Goal: Task Accomplishment & Management: Manage account settings

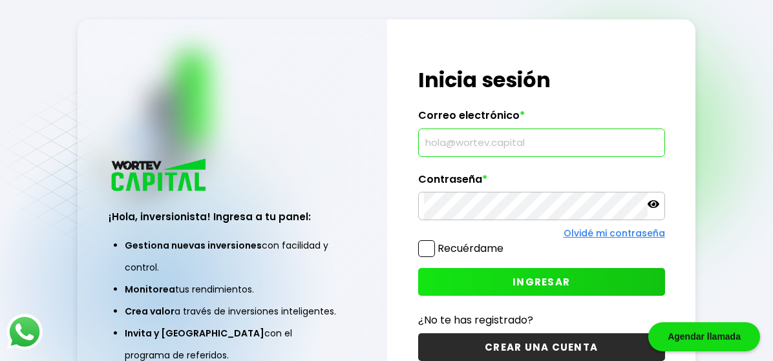
click at [447, 145] on input "text" at bounding box center [541, 142] width 235 height 27
type input "[EMAIL_ADDRESS][DOMAIN_NAME]"
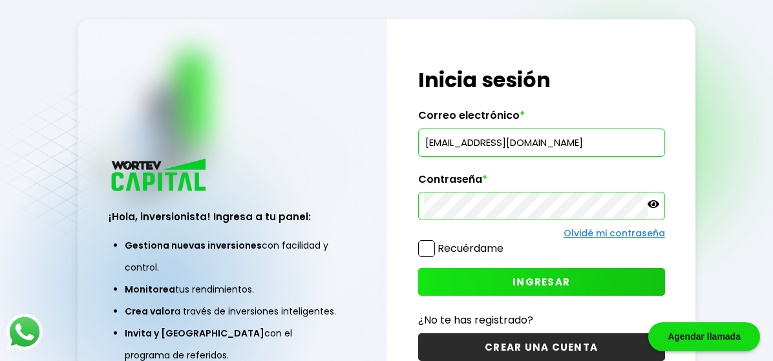
click at [537, 281] on span "INGRESAR" at bounding box center [542, 282] width 58 height 14
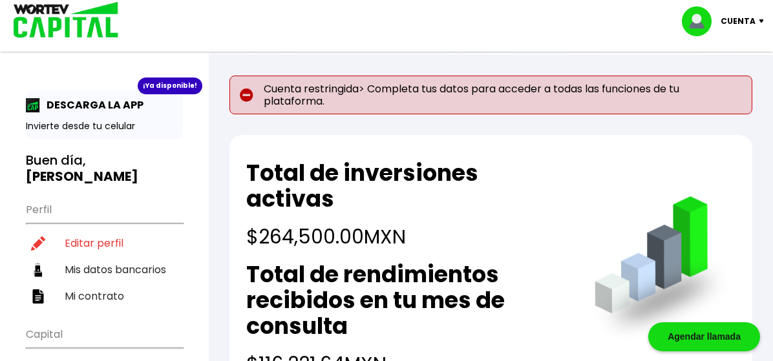
click at [366, 105] on p "Cuenta restringida> Completa tus datos para acceder a todas las funciones de tu…" at bounding box center [490, 95] width 523 height 39
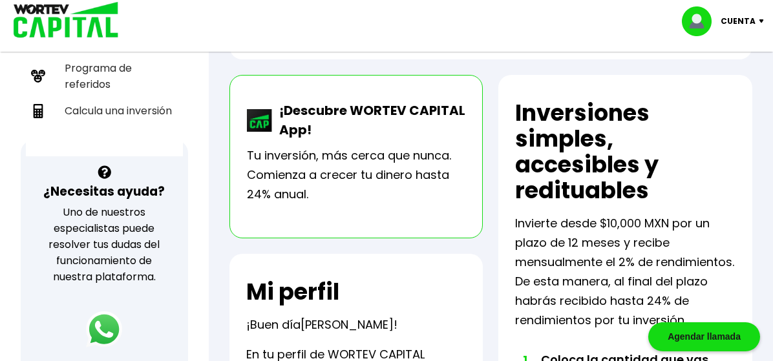
scroll to position [368, 0]
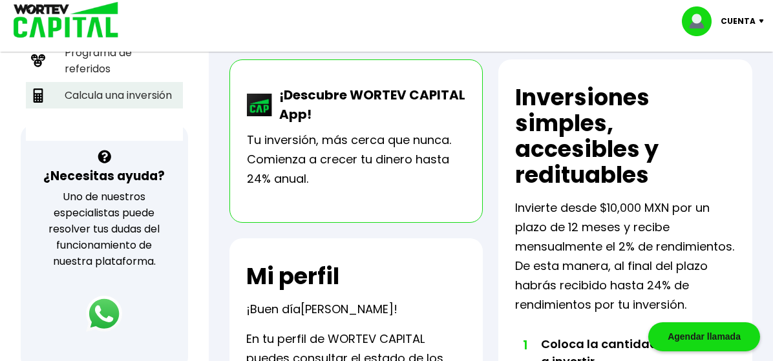
click at [123, 82] on li "Calcula una inversión" at bounding box center [104, 95] width 157 height 27
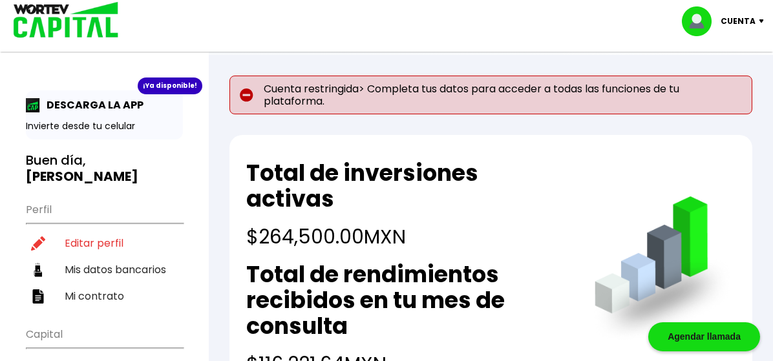
select select "1"
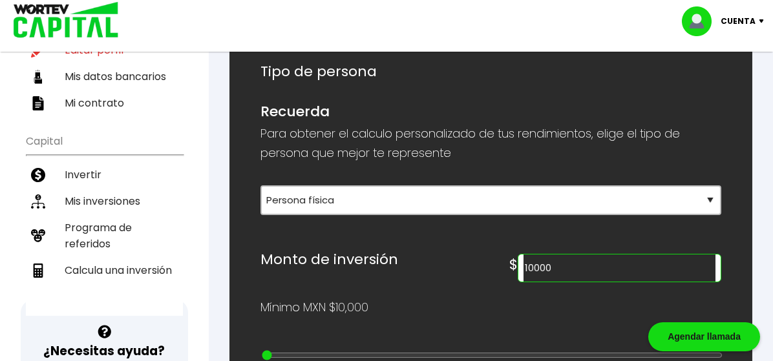
scroll to position [202, 0]
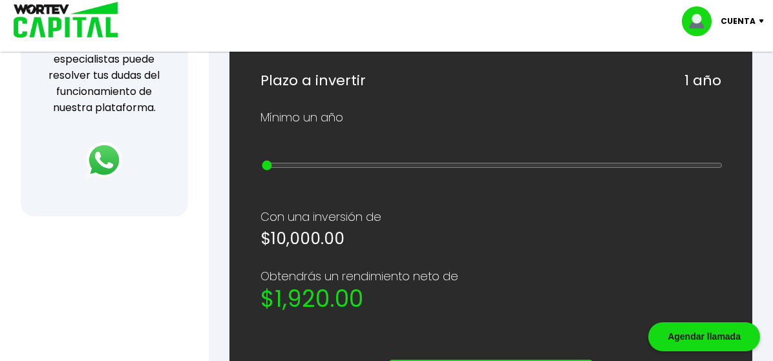
scroll to position [525, 0]
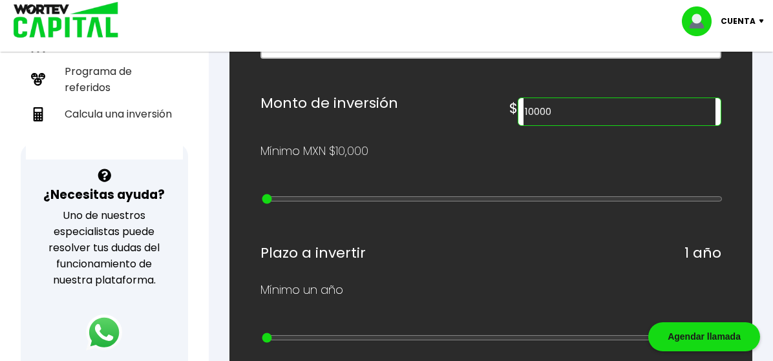
scroll to position [344, 0]
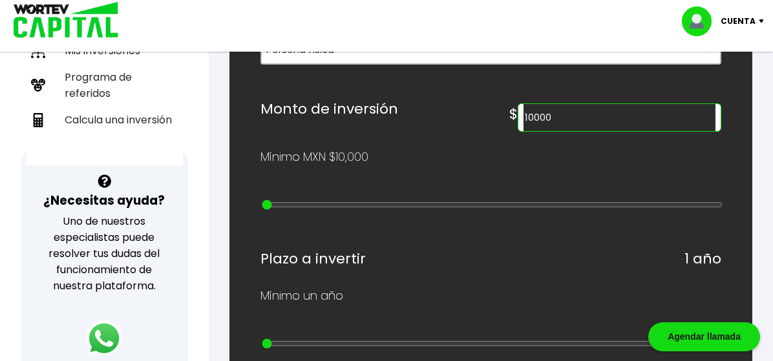
click at [524, 131] on input "10000" at bounding box center [620, 117] width 192 height 27
drag, startPoint x: 379, startPoint y: 195, endPoint x: 360, endPoint y: 195, distance: 19.4
click at [509, 132] on div "$ 10000" at bounding box center [615, 114] width 212 height 35
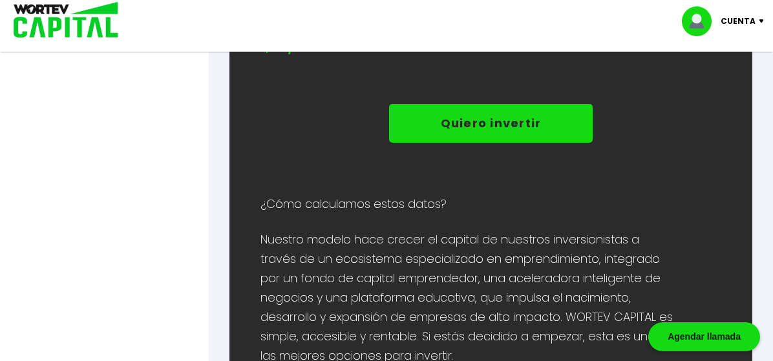
scroll to position [721, 0]
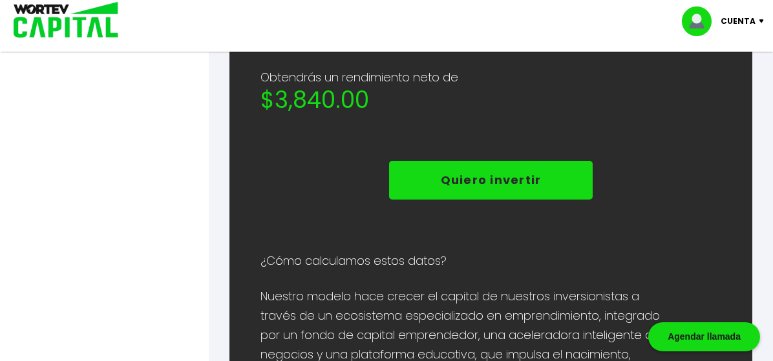
type input "20000"
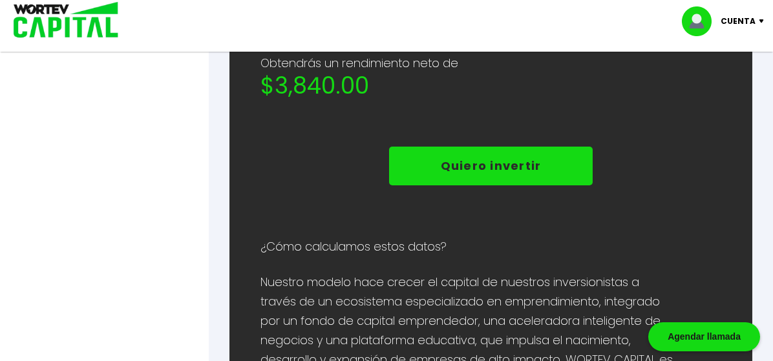
scroll to position [738, 0]
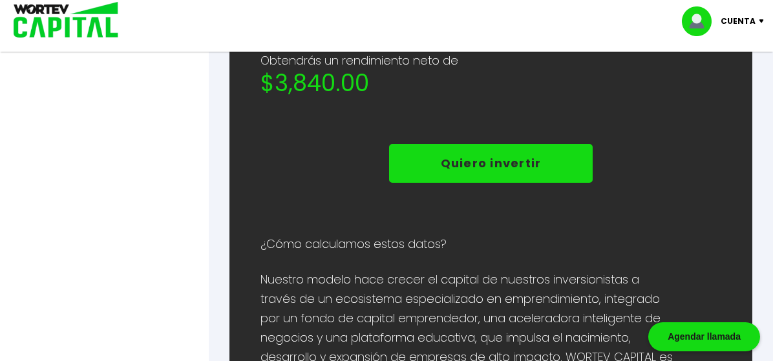
drag, startPoint x: 217, startPoint y: 221, endPoint x: 175, endPoint y: 215, distance: 42.4
click at [175, 215] on div "¡Ya disponible! DESCARGA LA APP Invierte desde tu celular Buen día, [PERSON_NAM…" at bounding box center [386, 361] width 773 height 2173
click at [82, 215] on div at bounding box center [386, 180] width 773 height 361
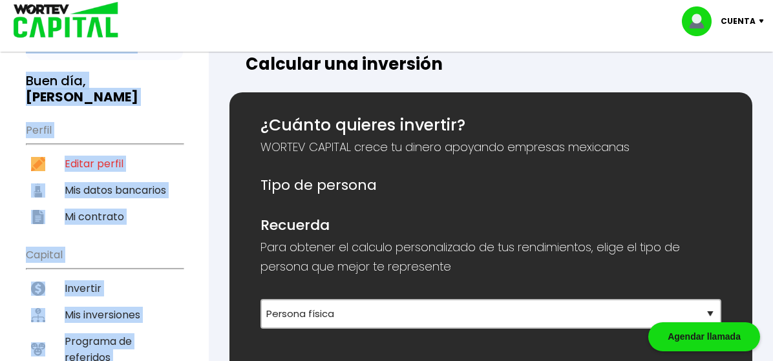
scroll to position [0, 0]
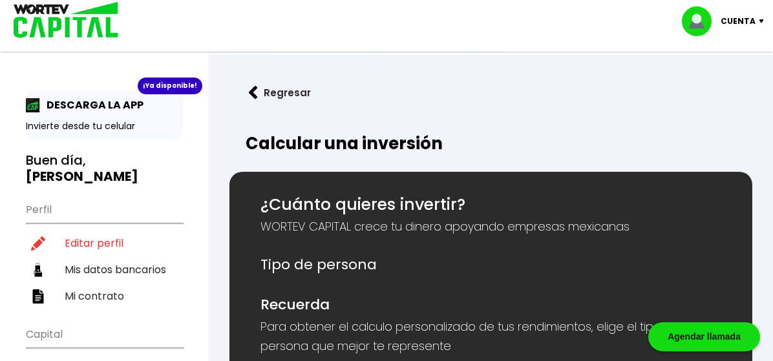
click at [281, 90] on button "Regresar" at bounding box center [279, 93] width 101 height 34
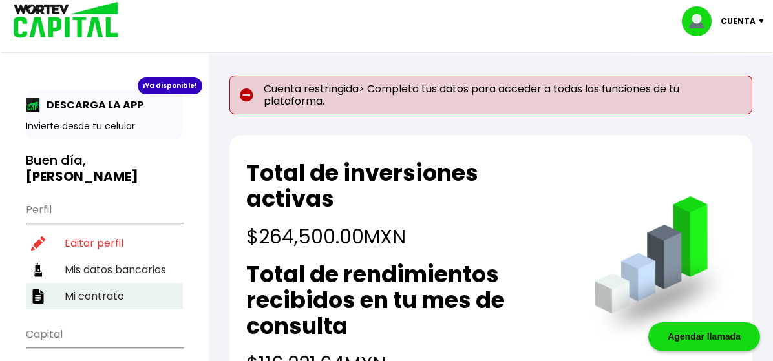
click at [105, 283] on li "Mi contrato" at bounding box center [104, 296] width 157 height 27
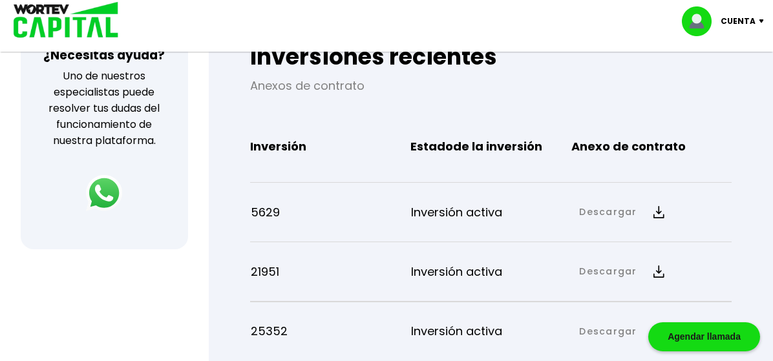
scroll to position [483, 0]
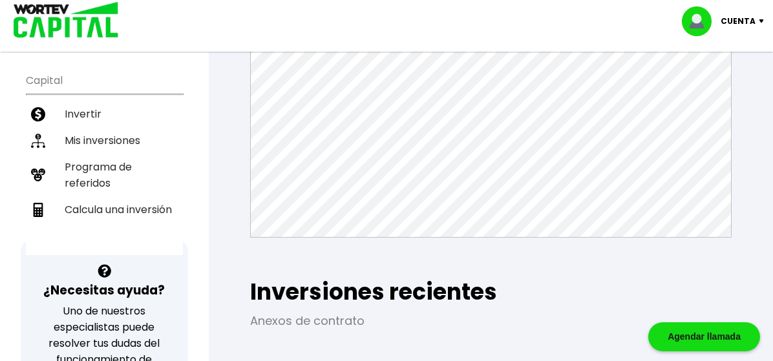
scroll to position [169, 0]
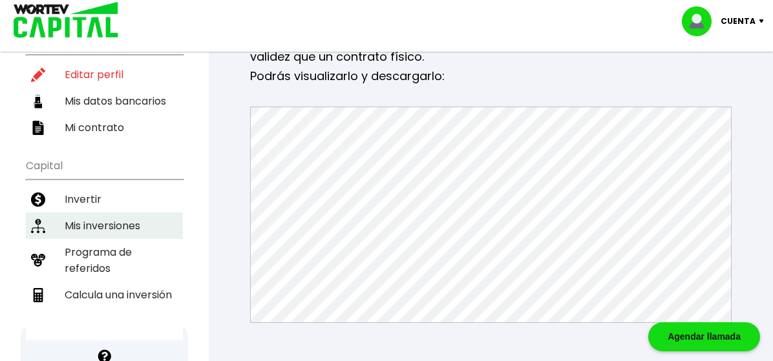
click at [89, 213] on li "Mis inversiones" at bounding box center [104, 226] width 157 height 27
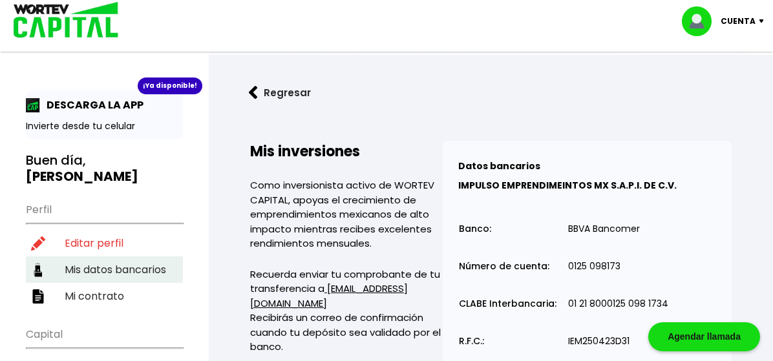
click at [113, 257] on li "Mis datos bancarios" at bounding box center [104, 270] width 157 height 27
select select "Banco Azteca"
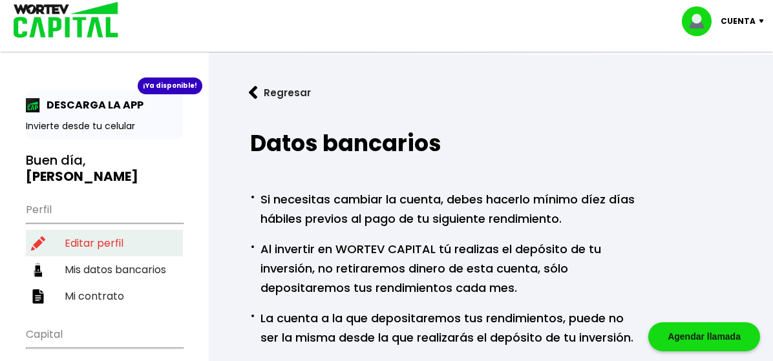
click at [94, 230] on li "Editar perfil" at bounding box center [104, 243] width 157 height 27
select select "Hombre"
select select "Licenciatura"
select select "MX"
select select "Banco Azteca"
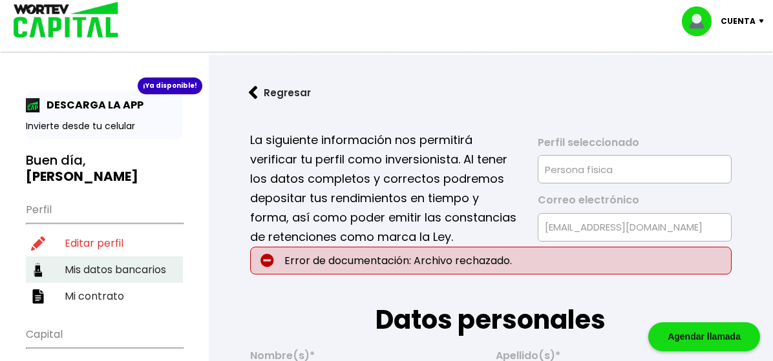
click at [136, 257] on li "Mis datos bancarios" at bounding box center [104, 270] width 157 height 27
select select "Banco Azteca"
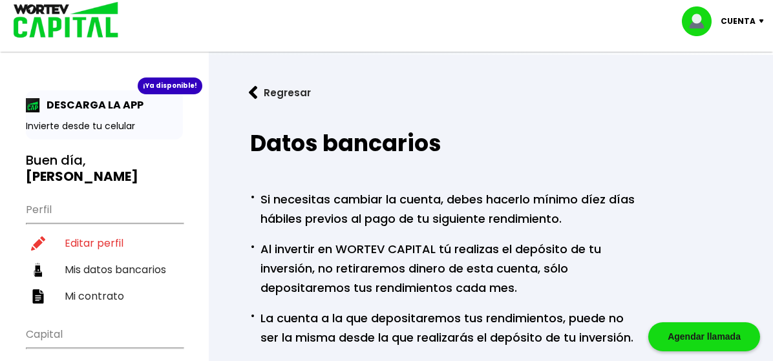
click at [168, 87] on div "¡Ya disponible!" at bounding box center [170, 86] width 65 height 17
click at [736, 17] on p "Cuenta" at bounding box center [738, 21] width 35 height 19
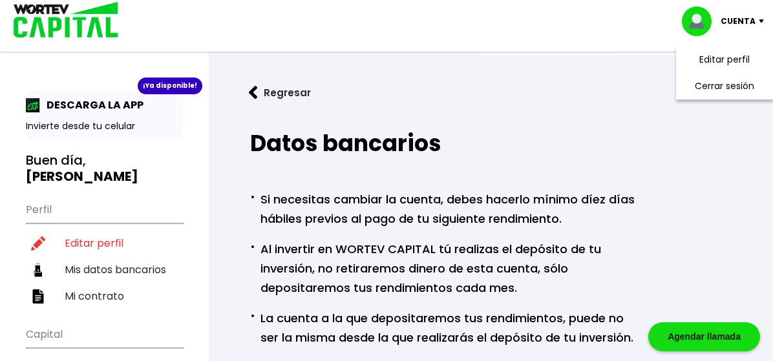
click at [622, 135] on h2 "Datos bancarios" at bounding box center [491, 144] width 482 height 26
click at [91, 355] on li "Invertir" at bounding box center [104, 368] width 157 height 27
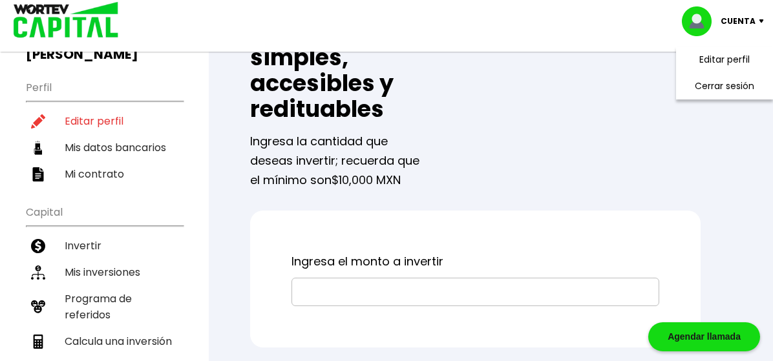
scroll to position [143, 0]
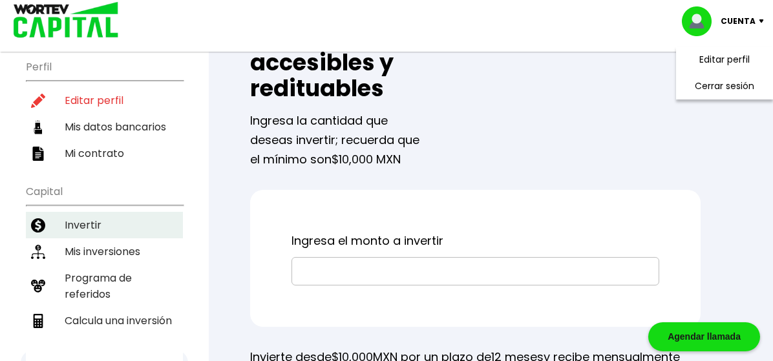
click at [77, 212] on li "Invertir" at bounding box center [104, 225] width 157 height 27
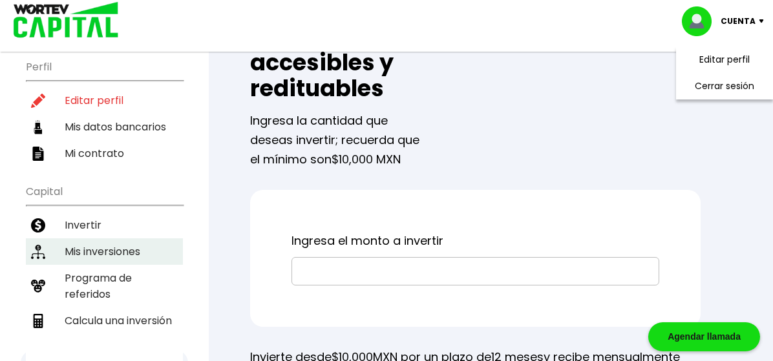
click at [93, 239] on li "Mis inversiones" at bounding box center [104, 252] width 157 height 27
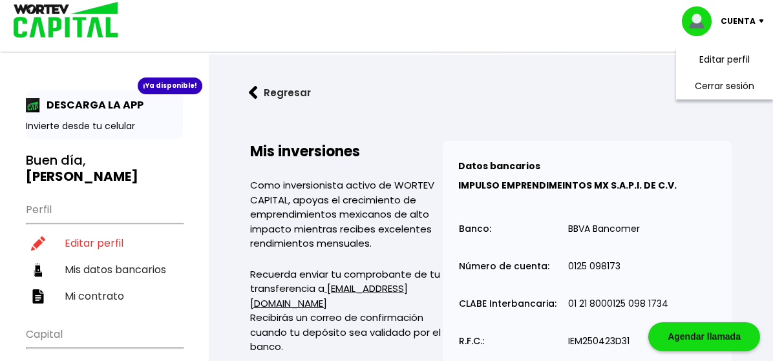
click at [83, 103] on p "DESCARGA LA APP" at bounding box center [91, 105] width 103 height 16
click at [65, 27] on img at bounding box center [61, 21] width 123 height 42
click at [253, 87] on img at bounding box center [253, 93] width 9 height 14
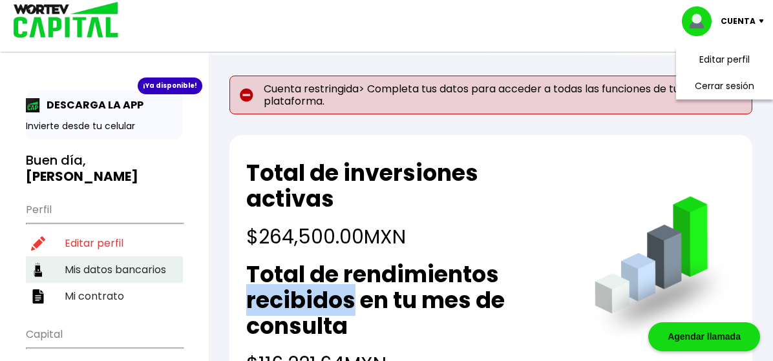
click at [104, 257] on li "Mis datos bancarios" at bounding box center [104, 270] width 157 height 27
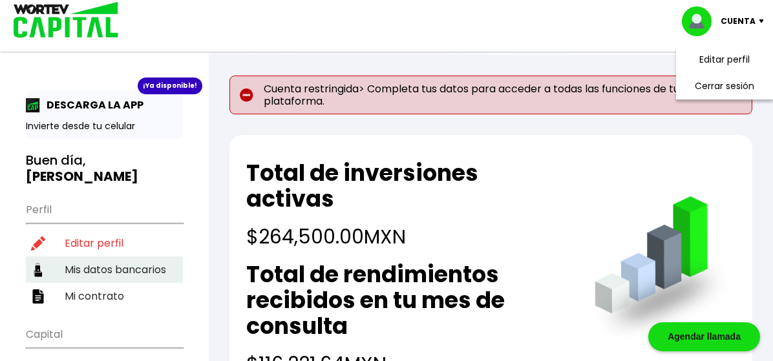
select select "Banco Azteca"
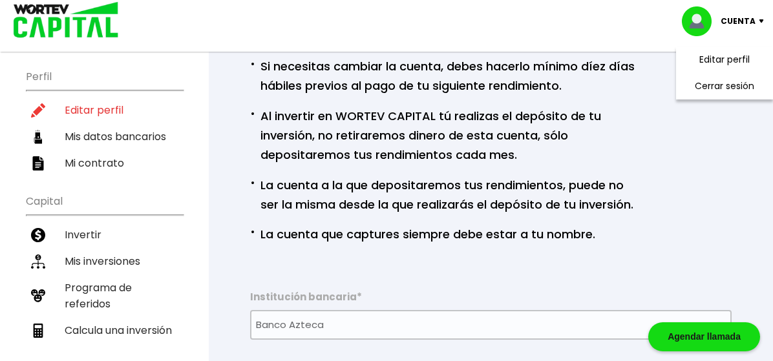
scroll to position [223, 0]
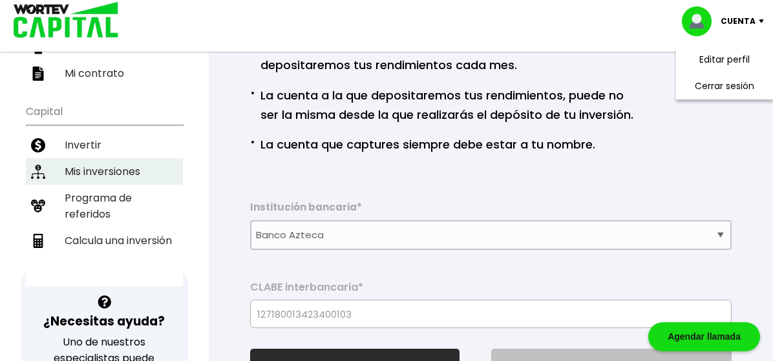
click at [103, 158] on li "Mis inversiones" at bounding box center [104, 171] width 157 height 27
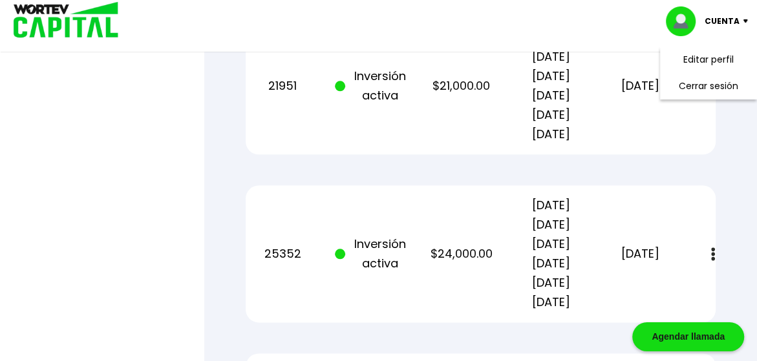
scroll to position [660, 0]
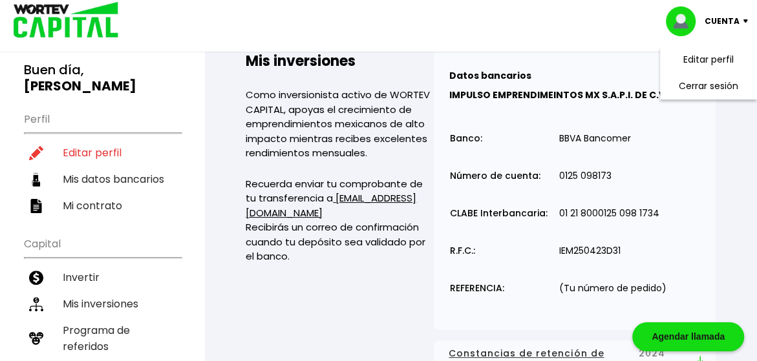
scroll to position [30, 0]
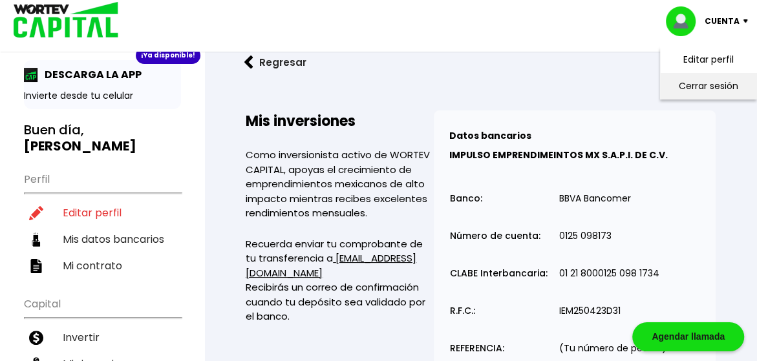
click at [709, 90] on li "Cerrar sesión" at bounding box center [708, 86] width 103 height 27
